Goal: Find specific page/section: Locate item on page

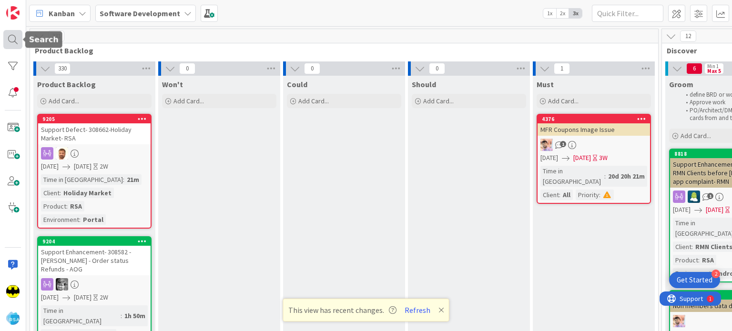
click at [6, 41] on div at bounding box center [12, 39] width 19 height 19
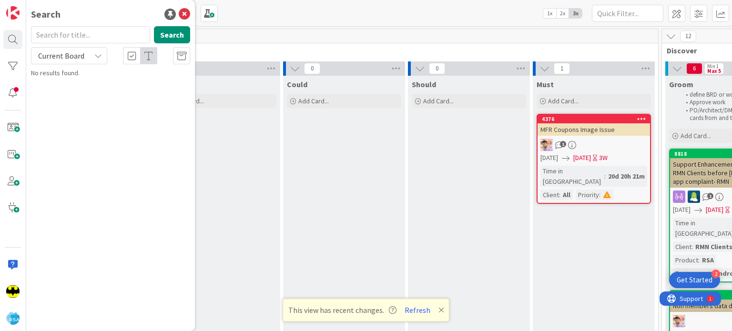
click at [99, 34] on input "text" at bounding box center [90, 34] width 119 height 17
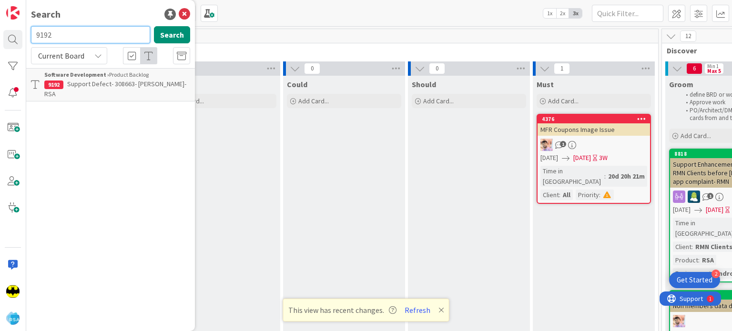
click at [99, 34] on input "9192" at bounding box center [90, 34] width 119 height 17
type input "9191"
click at [99, 34] on input "9191" at bounding box center [90, 34] width 119 height 17
type input "8651"
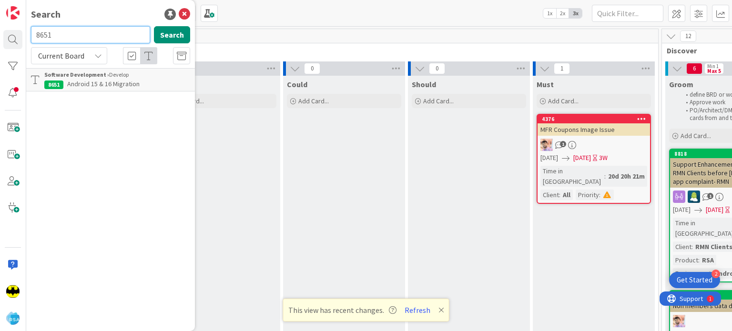
click at [99, 34] on input "8651" at bounding box center [90, 34] width 119 height 17
click at [99, 34] on input "text" at bounding box center [90, 34] width 119 height 17
click at [441, 308] on icon at bounding box center [442, 311] width 6 height 8
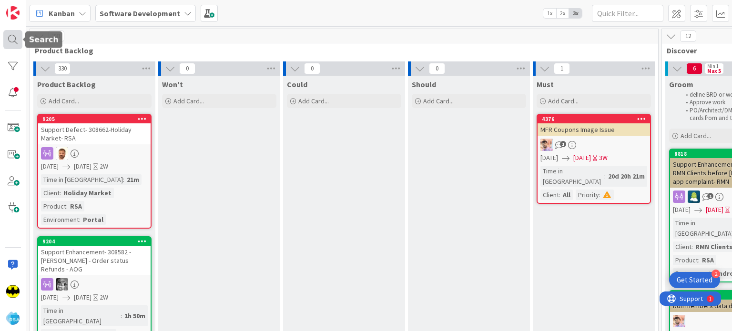
click at [11, 35] on div at bounding box center [12, 39] width 19 height 19
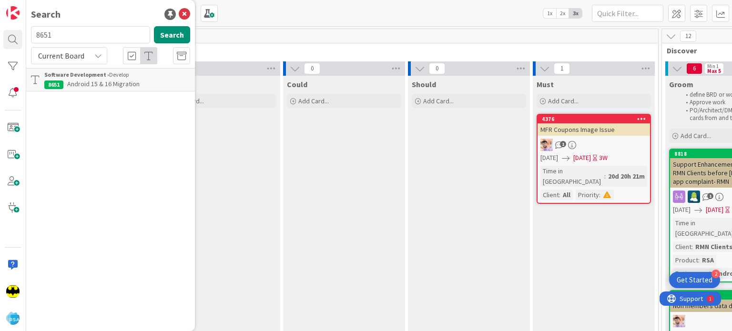
click at [74, 33] on input "8651" at bounding box center [90, 34] width 119 height 17
click at [80, 42] on input "text" at bounding box center [90, 34] width 119 height 17
type input "8649"
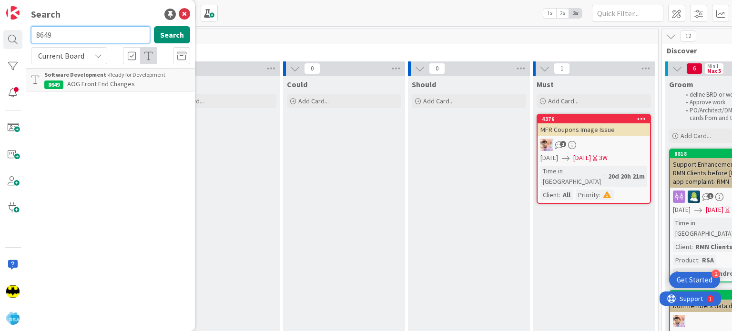
click at [80, 42] on input "8649" at bounding box center [90, 34] width 119 height 17
type input "9200"
click at [80, 42] on input "9200" at bounding box center [90, 34] width 119 height 17
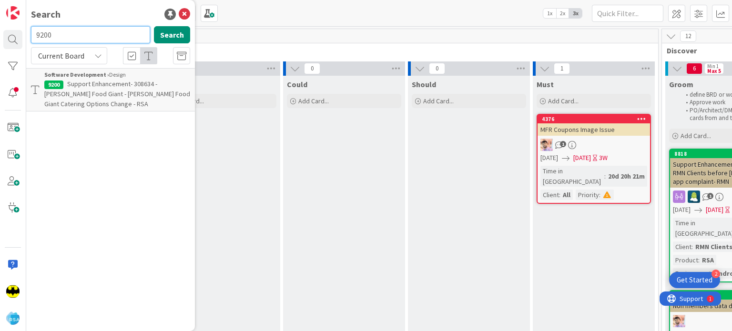
click at [80, 42] on input "9200" at bounding box center [90, 34] width 119 height 17
click at [86, 27] on input "text" at bounding box center [90, 34] width 119 height 17
type input "9127"
click at [86, 27] on input "9127" at bounding box center [90, 34] width 119 height 17
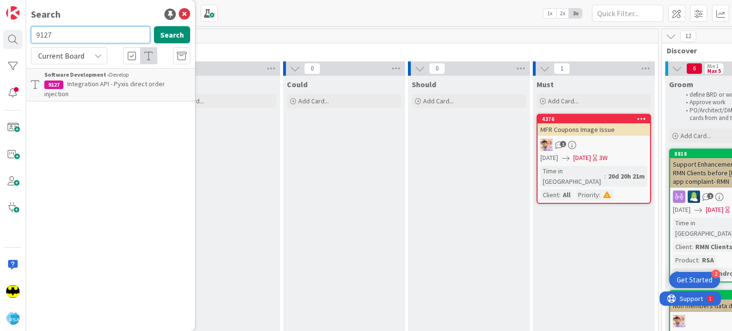
click at [86, 27] on input "9127" at bounding box center [90, 34] width 119 height 17
click at [57, 41] on input "text" at bounding box center [90, 34] width 119 height 17
type input "8580"
click at [57, 41] on input "8580" at bounding box center [90, 34] width 119 height 17
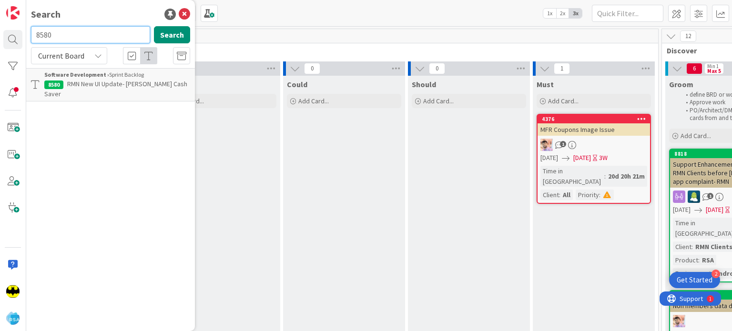
click at [57, 41] on input "8580" at bounding box center [90, 34] width 119 height 17
type input "9122"
click at [57, 41] on input "9122" at bounding box center [90, 34] width 119 height 17
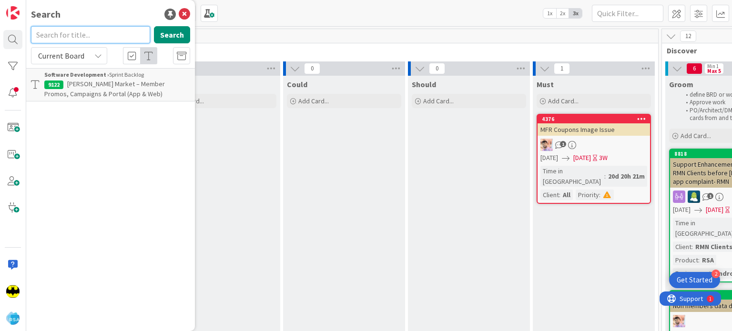
click at [60, 39] on input "text" at bounding box center [90, 34] width 119 height 17
click at [60, 39] on input "8923" at bounding box center [90, 34] width 119 height 17
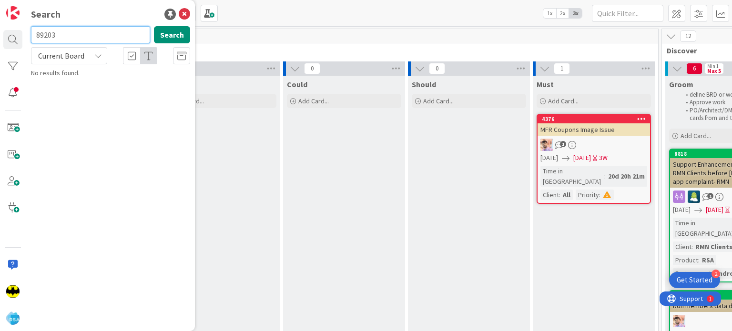
click at [60, 39] on input "89203" at bounding box center [90, 34] width 119 height 17
type input "9203"
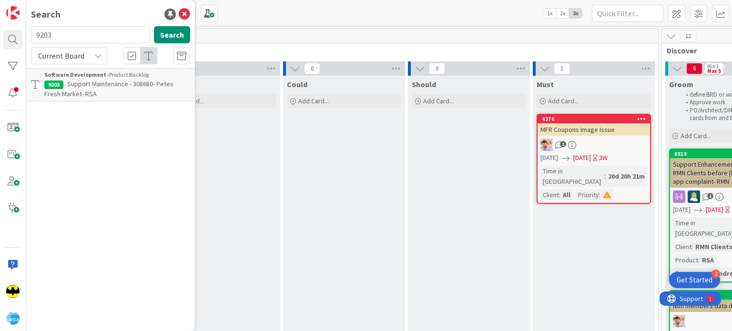
click at [110, 82] on span "Support Maintenance - 308680- Petes Fresh Market- RSA" at bounding box center [108, 89] width 129 height 19
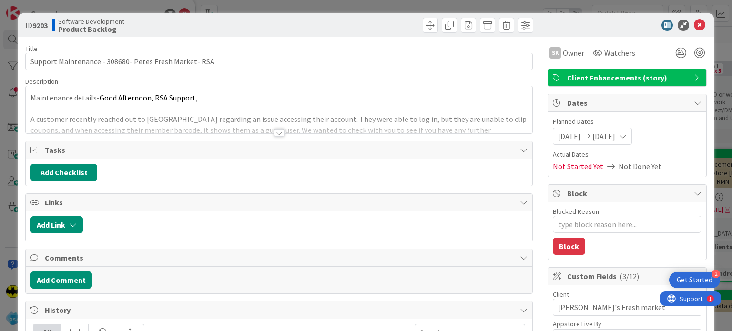
click at [278, 132] on div at bounding box center [279, 133] width 10 height 8
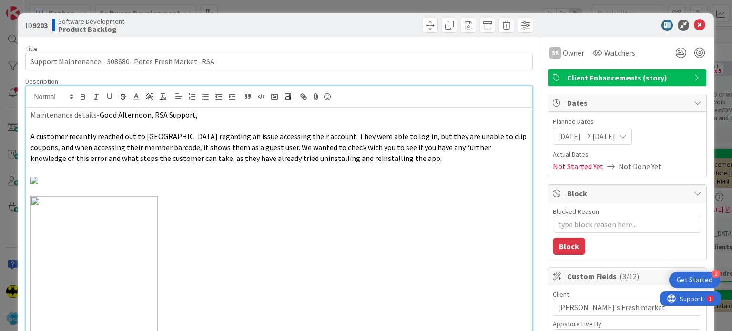
type textarea "x"
click at [694, 28] on icon at bounding box center [699, 25] width 11 height 11
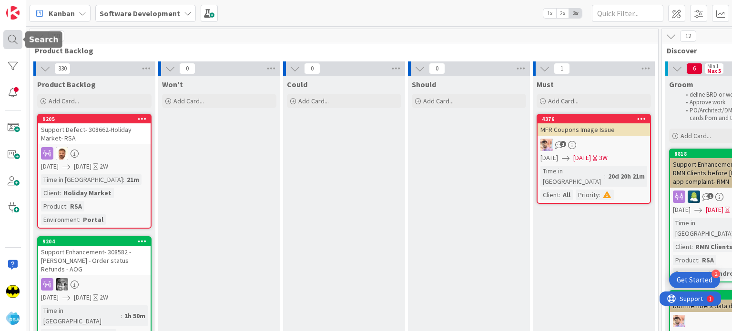
click at [15, 37] on div at bounding box center [12, 39] width 19 height 19
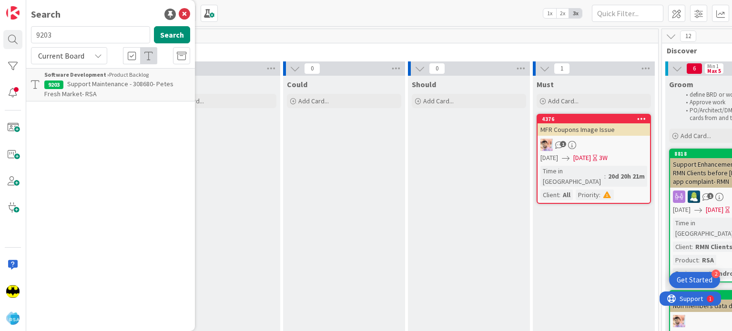
click at [82, 33] on input "9203" at bounding box center [90, 34] width 119 height 17
click at [82, 33] on input "text" at bounding box center [90, 34] width 119 height 17
type input "8310"
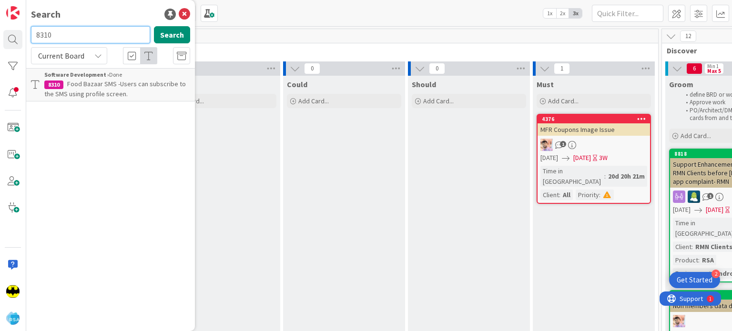
click at [82, 33] on input "8310" at bounding box center [90, 34] width 119 height 17
click at [82, 33] on input "8308" at bounding box center [90, 34] width 119 height 17
type input "8"
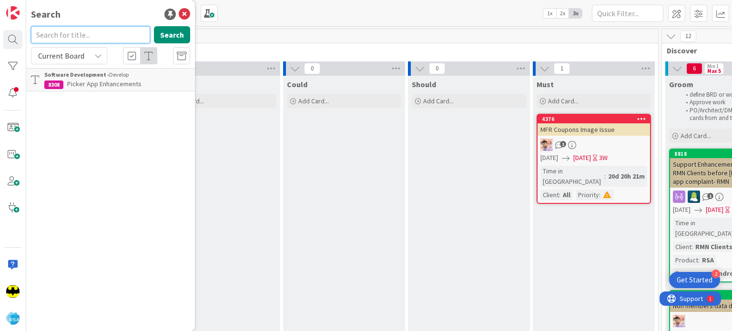
click at [89, 27] on input "text" at bounding box center [90, 34] width 119 height 17
click at [91, 31] on input "text" at bounding box center [90, 34] width 119 height 17
type input "8579"
click at [91, 31] on input "8579" at bounding box center [90, 34] width 119 height 17
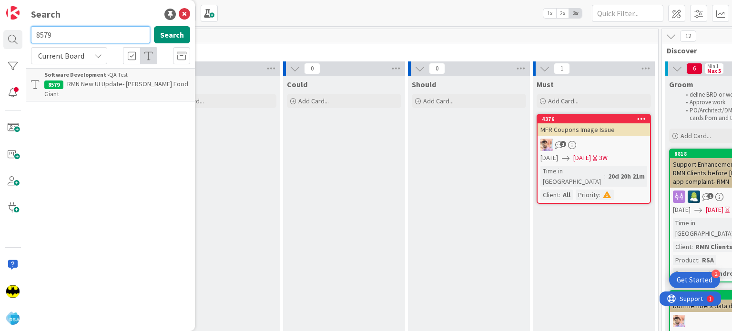
click at [91, 31] on input "8579" at bounding box center [90, 34] width 119 height 17
type input "8651"
click at [91, 31] on input "8651" at bounding box center [90, 34] width 119 height 17
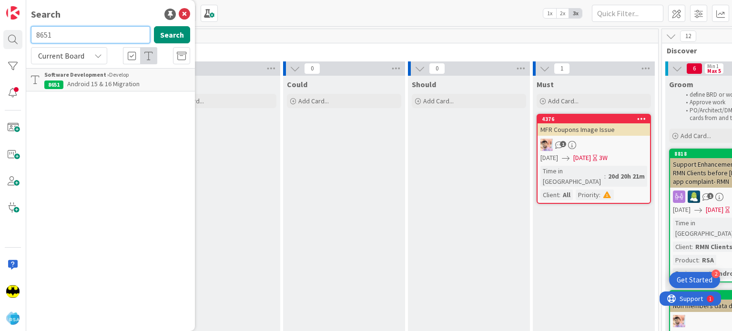
click at [91, 31] on input "8651" at bounding box center [90, 34] width 119 height 17
click at [181, 14] on icon at bounding box center [184, 14] width 11 height 11
